Goal: Task Accomplishment & Management: Use online tool/utility

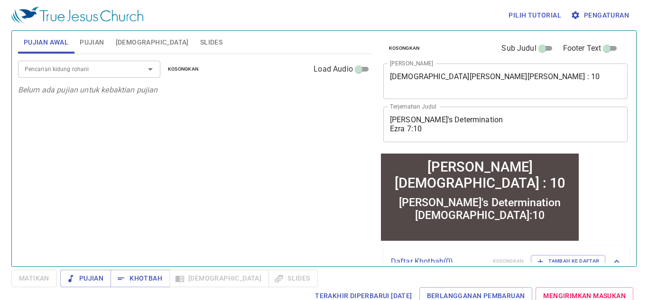
click at [74, 72] on input "Pencarian kidung rohani" at bounding box center [75, 69] width 109 height 11
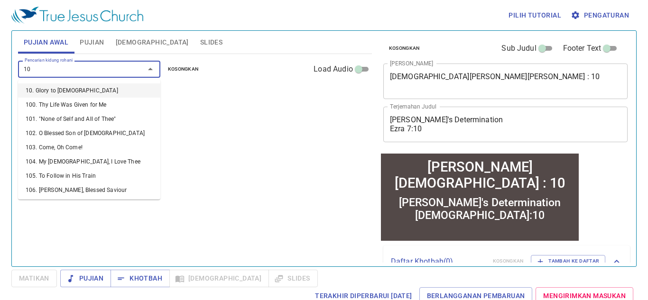
type input "106"
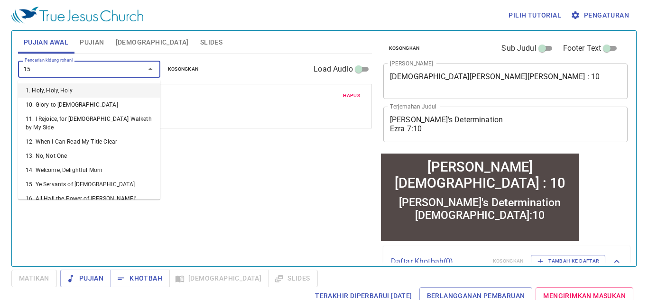
type input "156"
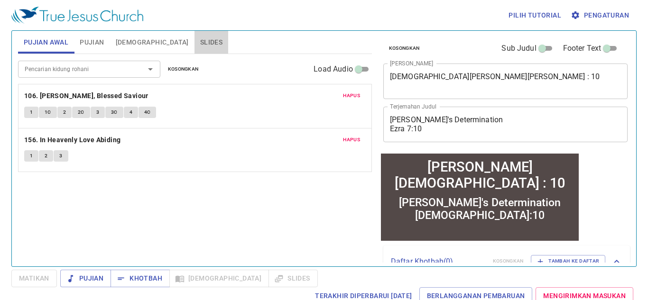
click at [200, 42] on span "Slides" at bounding box center [211, 43] width 22 height 12
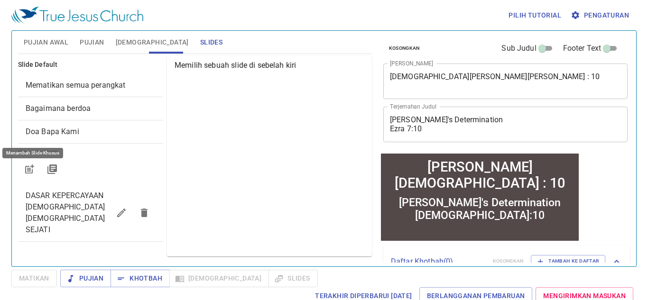
click at [30, 169] on icon "button" at bounding box center [29, 169] width 11 height 11
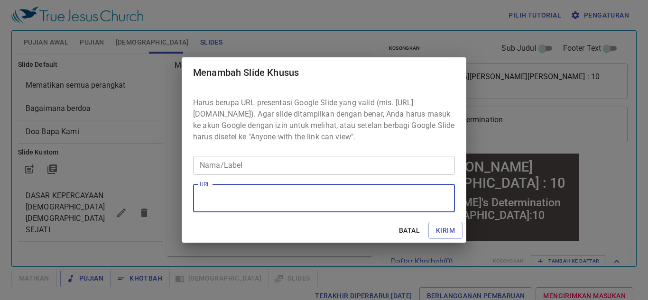
click at [250, 205] on textarea "URL" at bounding box center [324, 198] width 248 height 18
paste textarea "https://docs.google.com/presentation/d/1tinzsp-B4LzR6QOjqssMS8G_COQp9tPF/edit?s…"
type textarea "https://docs.google.com/presentation/d/1tinzsp-B4LzR6QOjqssMS8G_COQp9tPF/edit?s…"
click at [277, 173] on input "Nama/Label" at bounding box center [324, 165] width 262 height 19
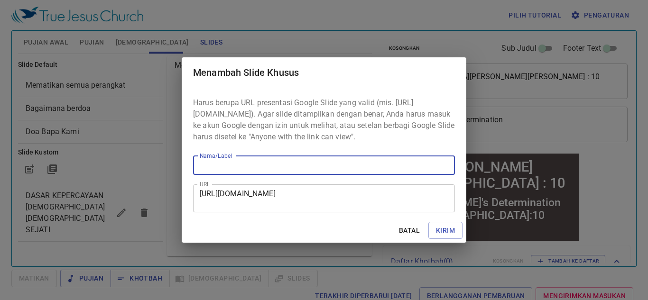
paste input "Doa Nehemia"
type input "Doa Nehemia"
click at [448, 236] on span "Kirim" at bounding box center [445, 231] width 19 height 12
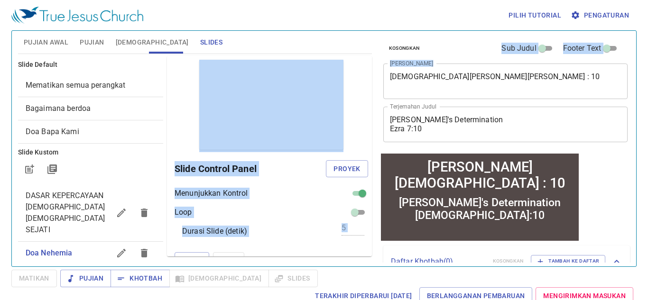
drag, startPoint x: 440, startPoint y: 91, endPoint x: 370, endPoint y: 72, distance: 73.3
click at [370, 72] on div "Pujian Awal Pujian Alkitab Slides Pencarian kidung rohani Pencarian kidung roha…" at bounding box center [323, 145] width 619 height 236
click at [435, 84] on textarea "Tekad Ezra Ezra 7 : 10" at bounding box center [505, 81] width 231 height 18
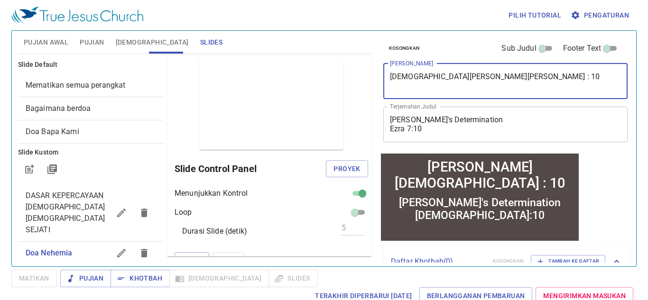
drag, startPoint x: 435, startPoint y: 84, endPoint x: 388, endPoint y: 78, distance: 47.3
click at [388, 78] on div "Tekad Ezra Ezra 7 : 10 x Judul Khotbah" at bounding box center [505, 82] width 245 height 36
paste textarea "Doa Nehemia"
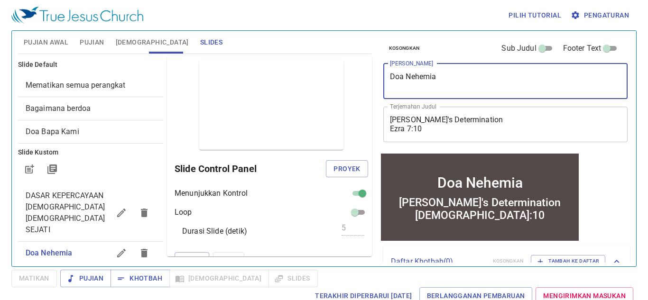
type textarea "Doa Nehemia"
click at [349, 41] on div "Pujian Awal Pujian Alkitab Slides" at bounding box center [195, 42] width 354 height 23
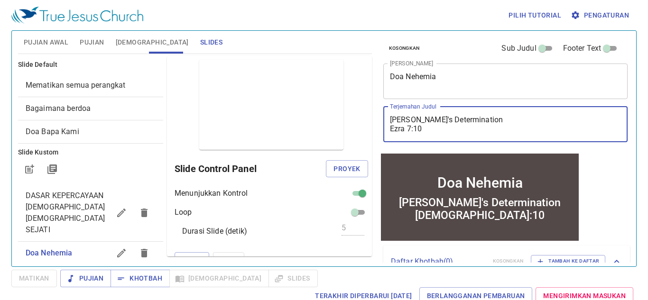
drag, startPoint x: 436, startPoint y: 128, endPoint x: 375, endPoint y: 123, distance: 61.9
click at [375, 123] on div "Pujian Awal Pujian Alkitab Slides Pencarian kidung rohani Pencarian kidung roha…" at bounding box center [323, 145] width 619 height 236
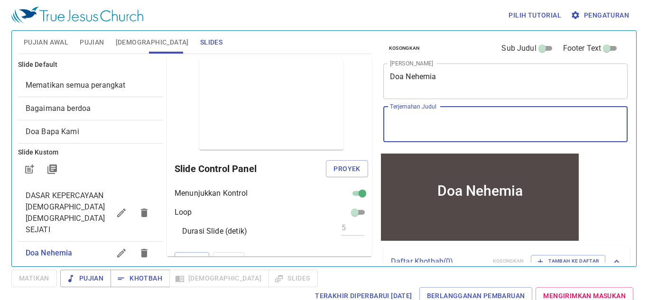
click at [92, 43] on span "Pujian" at bounding box center [92, 43] width 24 height 12
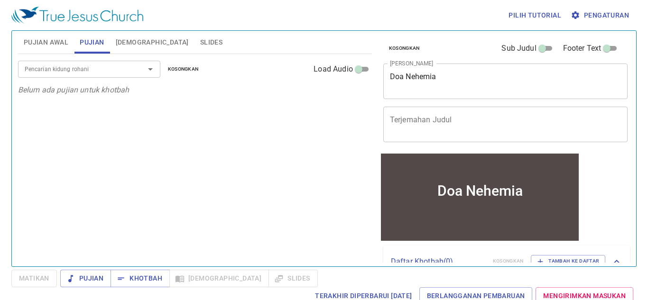
click at [100, 69] on input "Pencarian kidung rohani" at bounding box center [75, 69] width 109 height 11
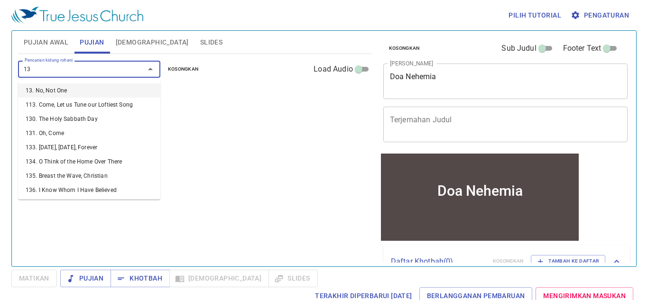
type input "131"
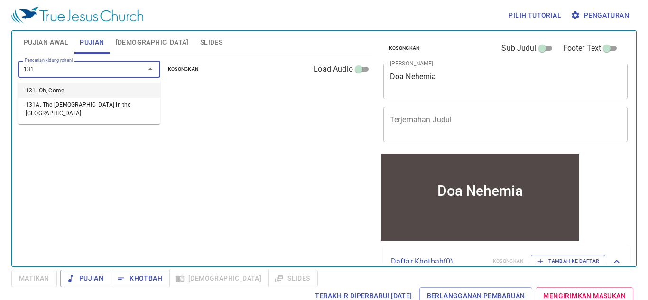
click at [92, 86] on li "131. Oh, Come" at bounding box center [89, 90] width 142 height 14
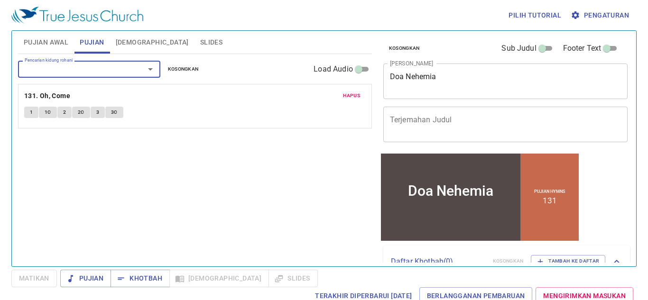
click at [67, 72] on input "Pencarian kidung rohani" at bounding box center [75, 69] width 109 height 11
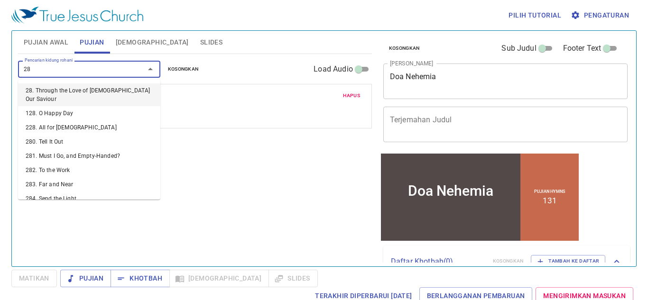
type input "282"
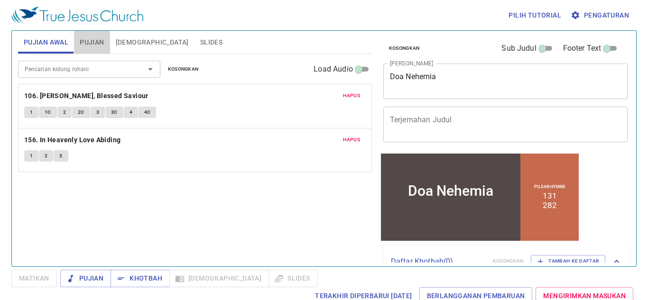
click at [98, 39] on span "Pujian" at bounding box center [92, 43] width 24 height 12
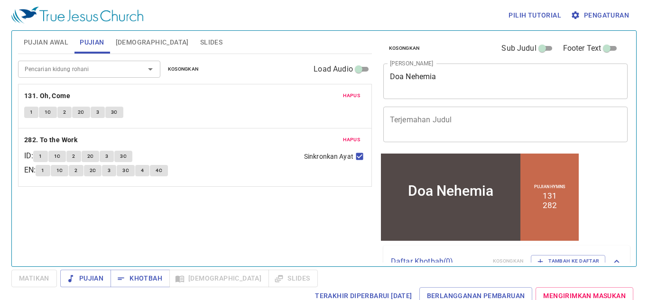
click at [132, 42] on span "[DEMOGRAPHIC_DATA]" at bounding box center [152, 43] width 73 height 12
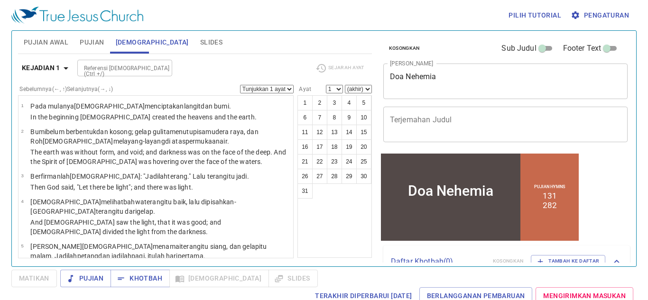
click at [200, 44] on span "Slides" at bounding box center [211, 43] width 22 height 12
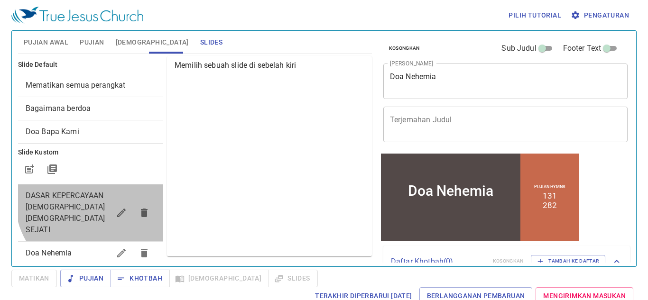
click at [97, 201] on span "DASAR KEPERCAYAAN [DEMOGRAPHIC_DATA] [DEMOGRAPHIC_DATA] SEJATI" at bounding box center [68, 213] width 84 height 46
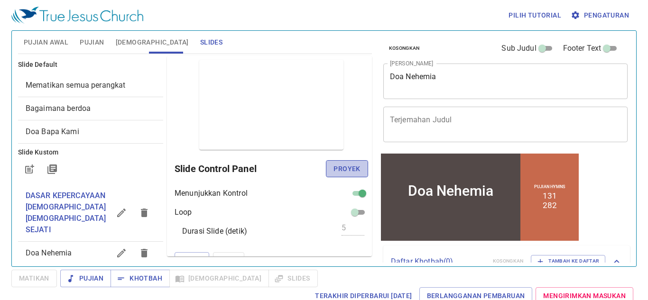
click at [346, 161] on button "Proyek" at bounding box center [347, 169] width 42 height 18
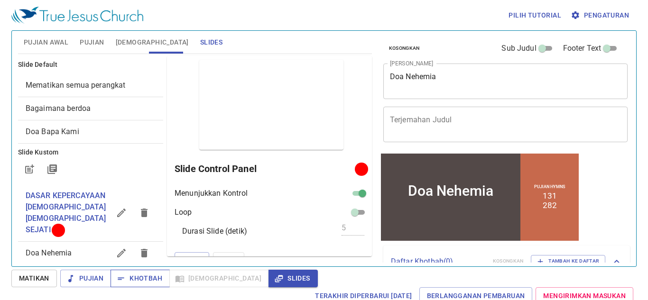
click at [128, 274] on span "Khotbah" at bounding box center [140, 279] width 44 height 12
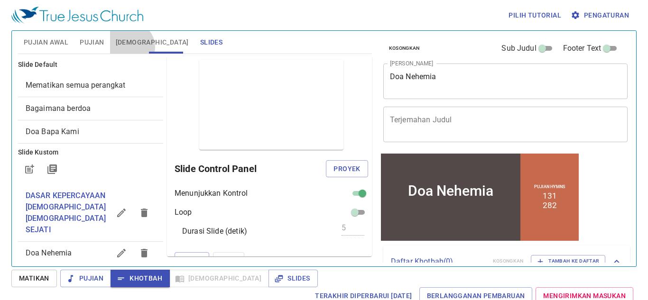
click at [129, 47] on span "[DEMOGRAPHIC_DATA]" at bounding box center [152, 43] width 73 height 12
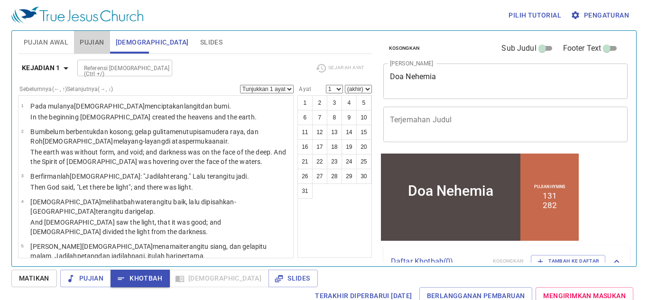
click at [94, 44] on span "Pujian" at bounding box center [92, 43] width 24 height 12
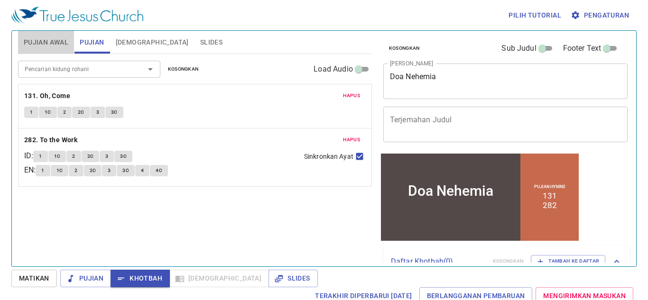
click at [40, 47] on span "Pujian Awal" at bounding box center [46, 43] width 45 height 12
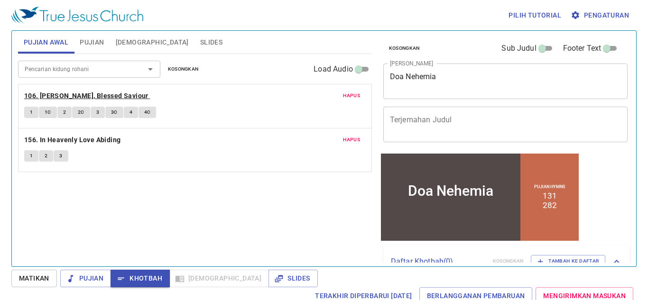
click at [79, 92] on b "106. [PERSON_NAME], Blessed Saviour" at bounding box center [86, 96] width 124 height 12
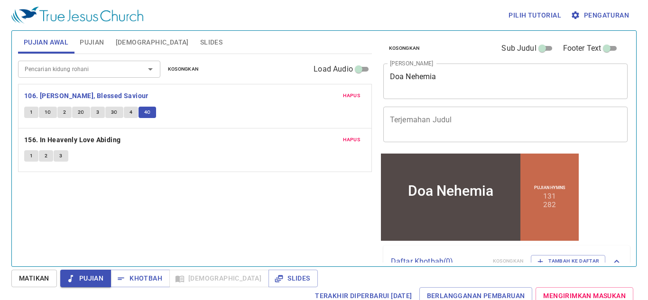
click at [38, 88] on div "Hapus 106. Jesus, Blessed Saviour 1 1C 2 2C 3 3C 4 4C" at bounding box center [194, 106] width 353 height 44
click at [39, 94] on b "106. [DEMOGRAPHIC_DATA], Blessed Saviour" at bounding box center [86, 96] width 124 height 12
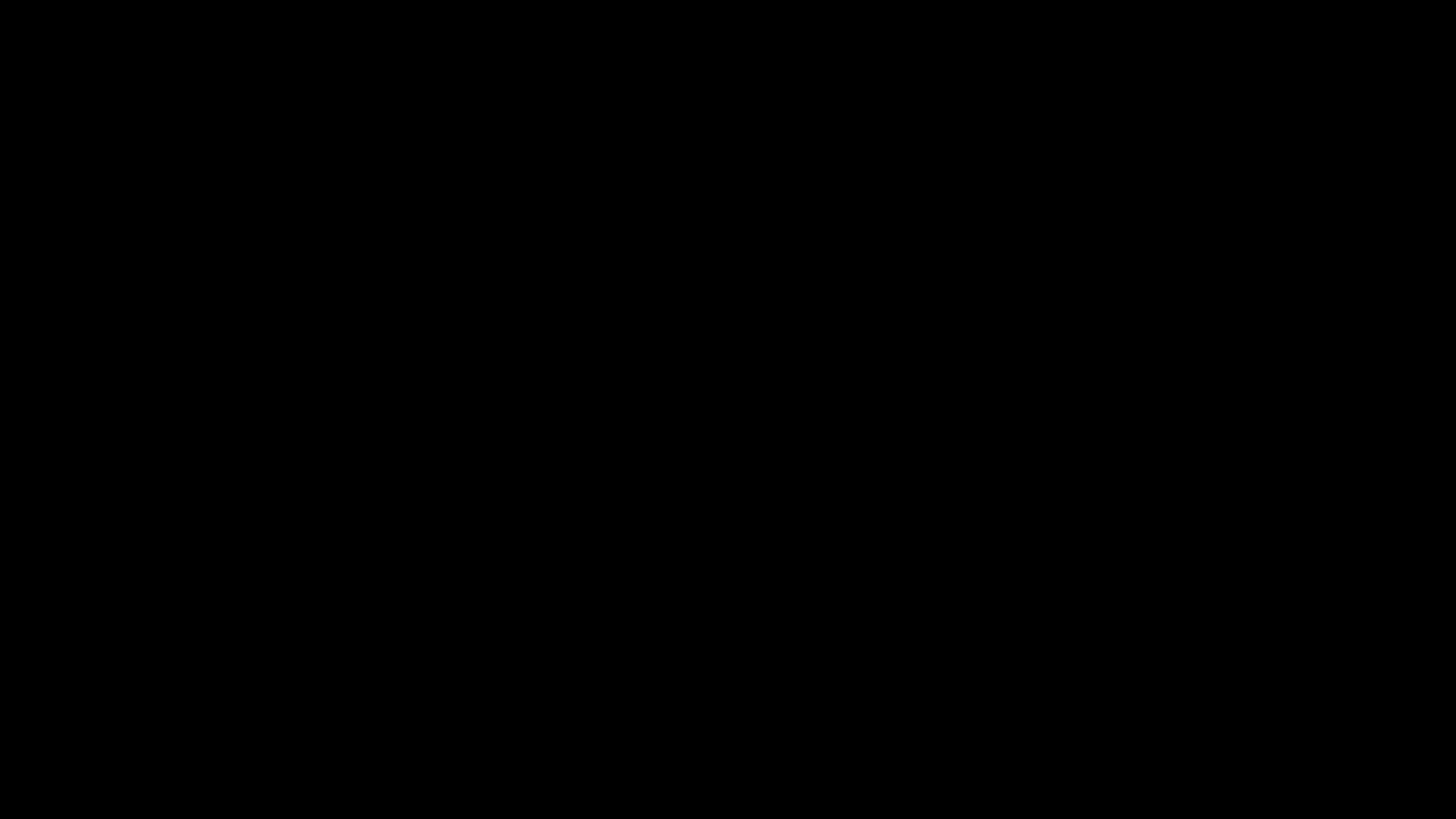
click at [14, 242] on div at bounding box center [728, 410] width 1456 height 819
click at [14, 242] on div at bounding box center [728, 410] width 1456 height 819
click at [15, 242] on div at bounding box center [728, 410] width 1456 height 819
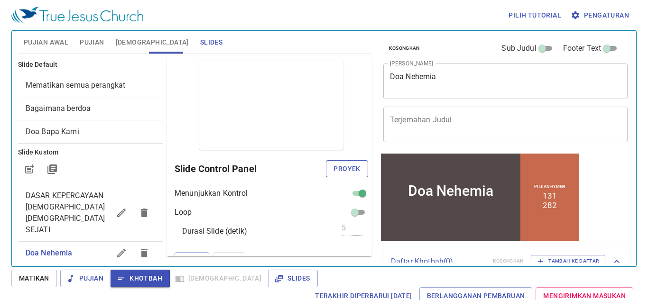
click at [350, 173] on span "Proyek" at bounding box center [346, 169] width 27 height 12
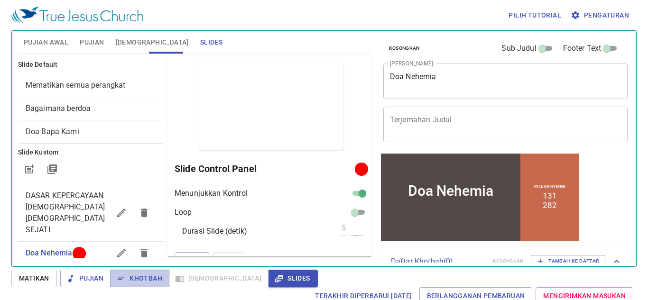
click at [153, 279] on span "Khotbah" at bounding box center [140, 279] width 44 height 12
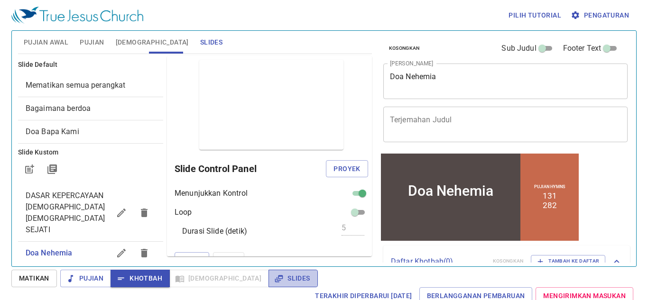
click at [276, 281] on span "Slides" at bounding box center [293, 279] width 34 height 12
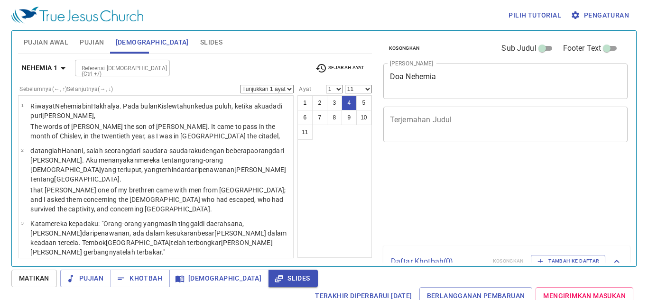
select select "11"
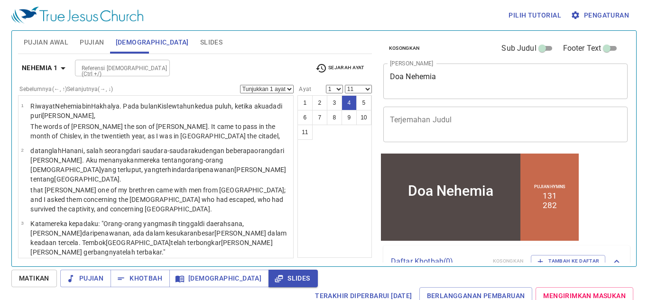
scroll to position [91, 0]
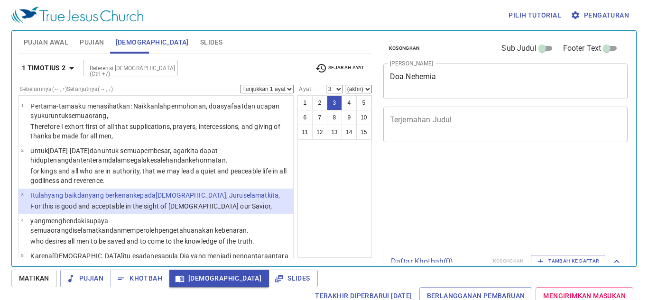
select select "3"
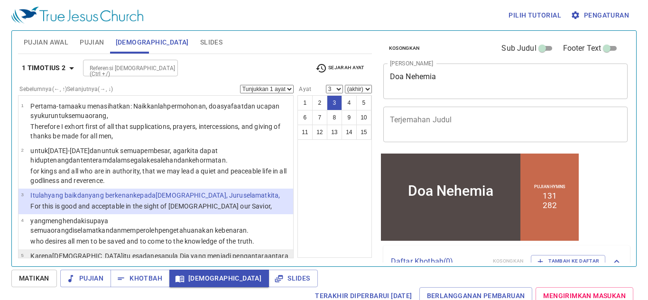
click at [276, 274] on span "Slides" at bounding box center [293, 279] width 34 height 12
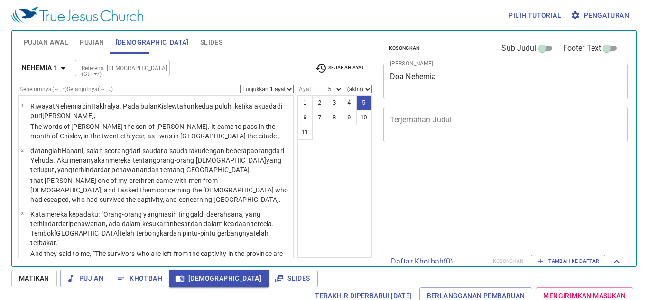
select select "5"
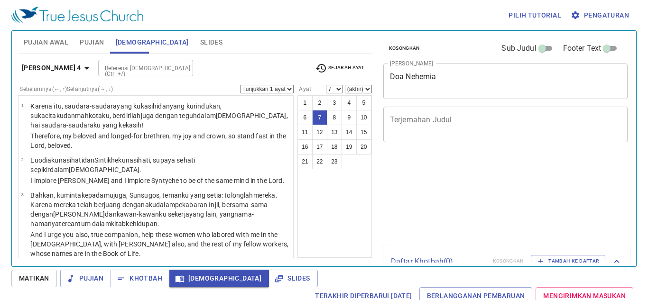
select select "7"
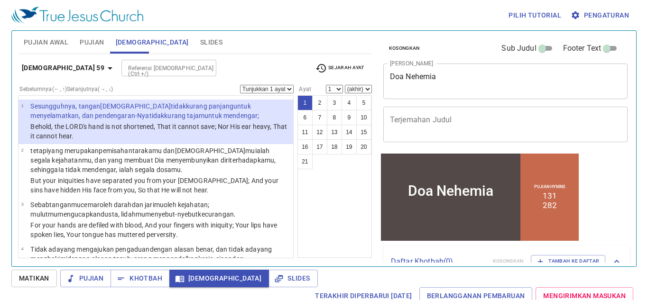
click at [330, 181] on div "1 2 3 4 5 6 7 8 9 10 11 12 13 14 15 16 17 18 19 20 21" at bounding box center [334, 176] width 74 height 163
click at [329, 182] on div "1 2 3 4 5 6 7 8 9 10 11 12 13 14 15 16 17 18 19 20 21" at bounding box center [334, 176] width 74 height 163
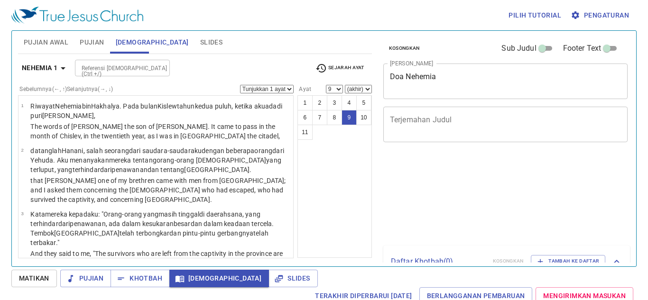
select select "9"
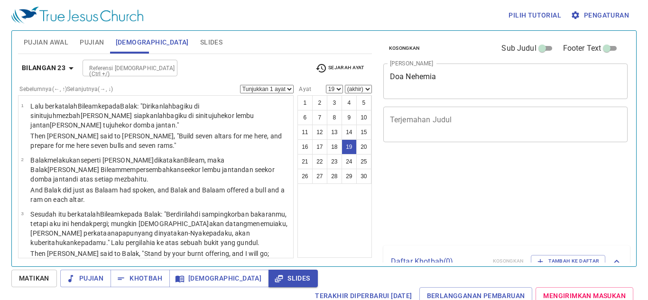
select select "19"
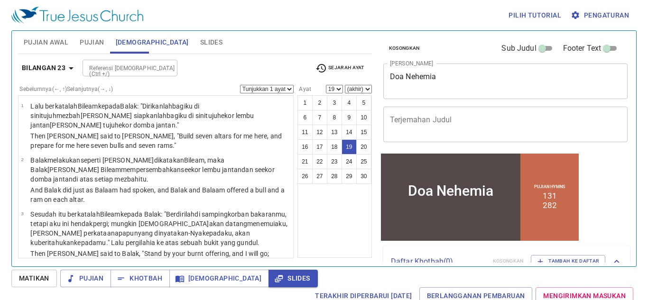
click at [55, 68] on b "Bilangan 23" at bounding box center [44, 68] width 44 height 12
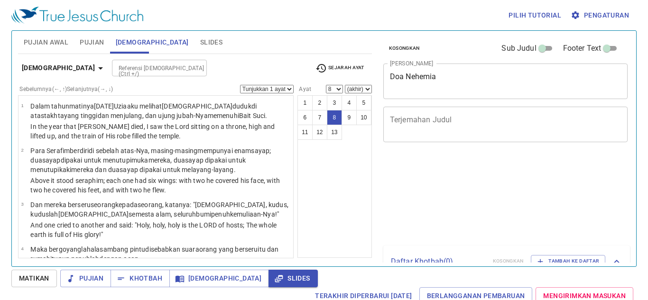
select select "8"
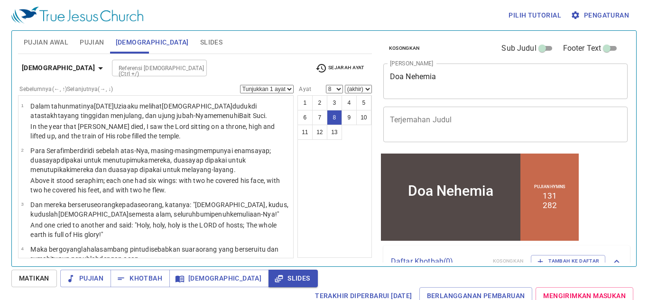
scroll to position [56, 0]
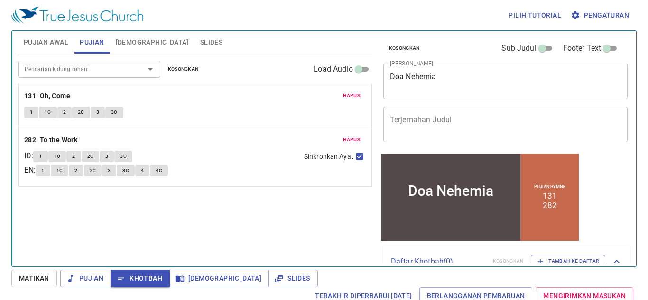
scroll to position [56, 0]
